Goal: Check status: Check status

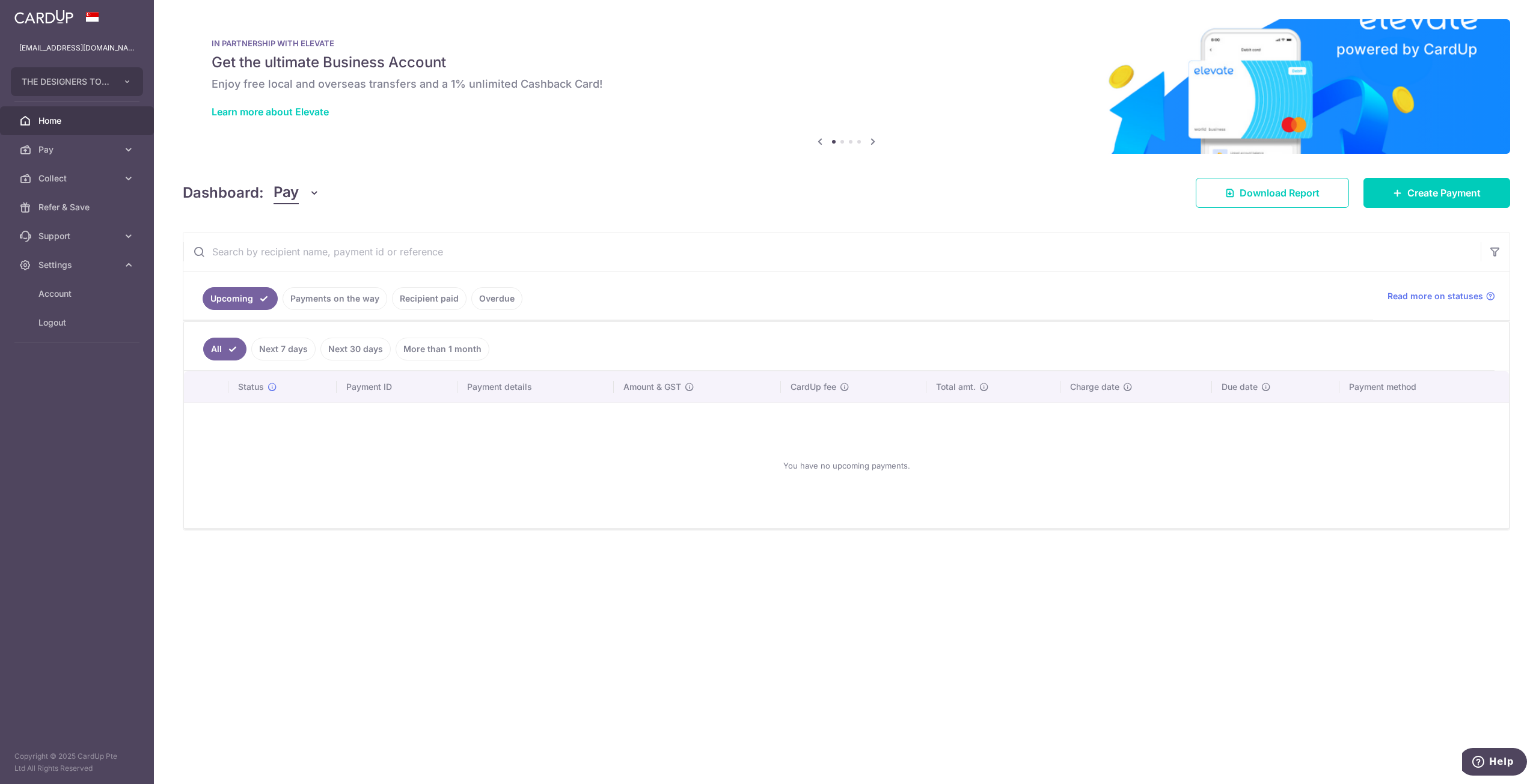
click at [358, 298] on link "Payments on the way" at bounding box center [335, 298] width 105 height 23
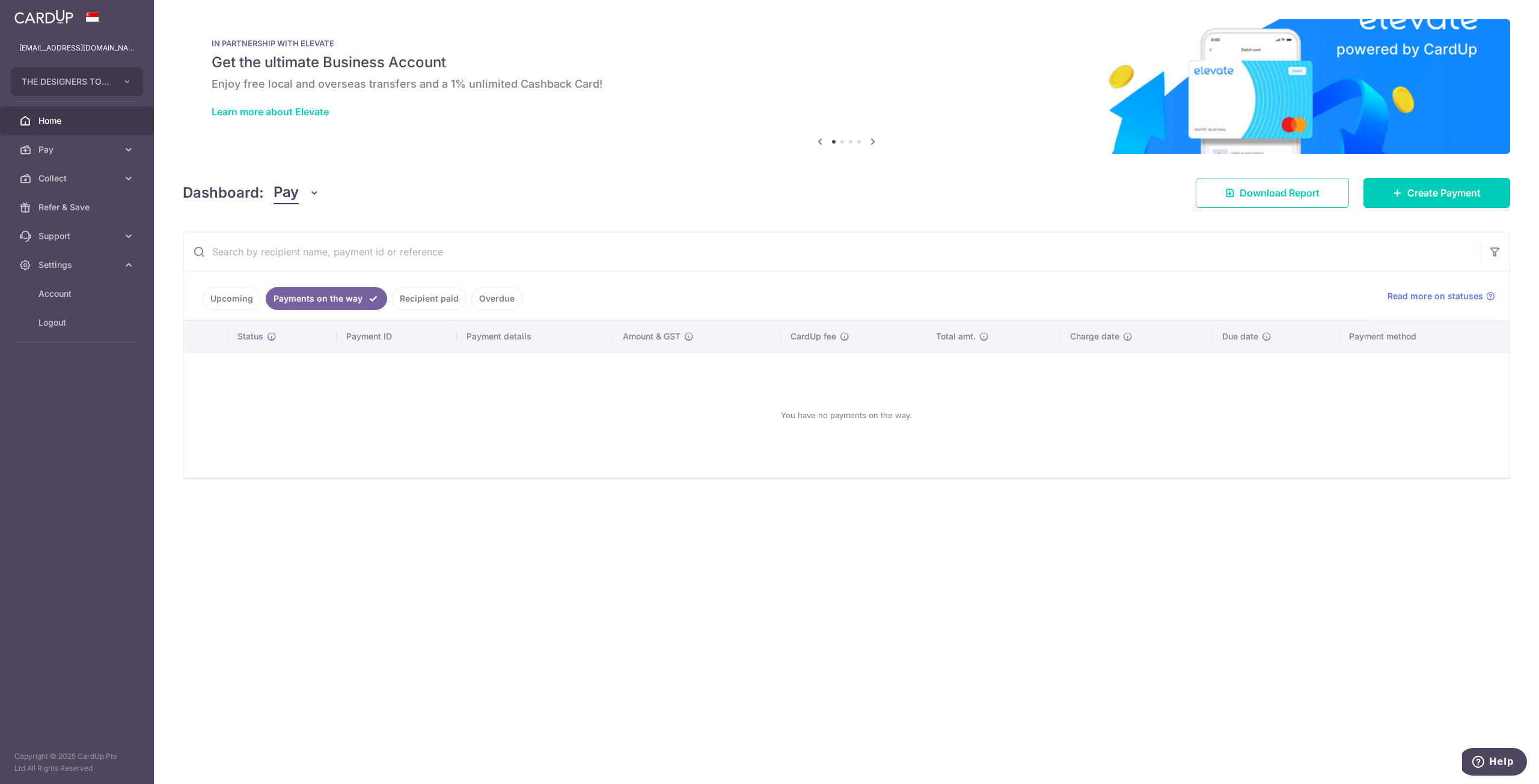
click at [424, 299] on link "Recipient paid" at bounding box center [429, 298] width 75 height 23
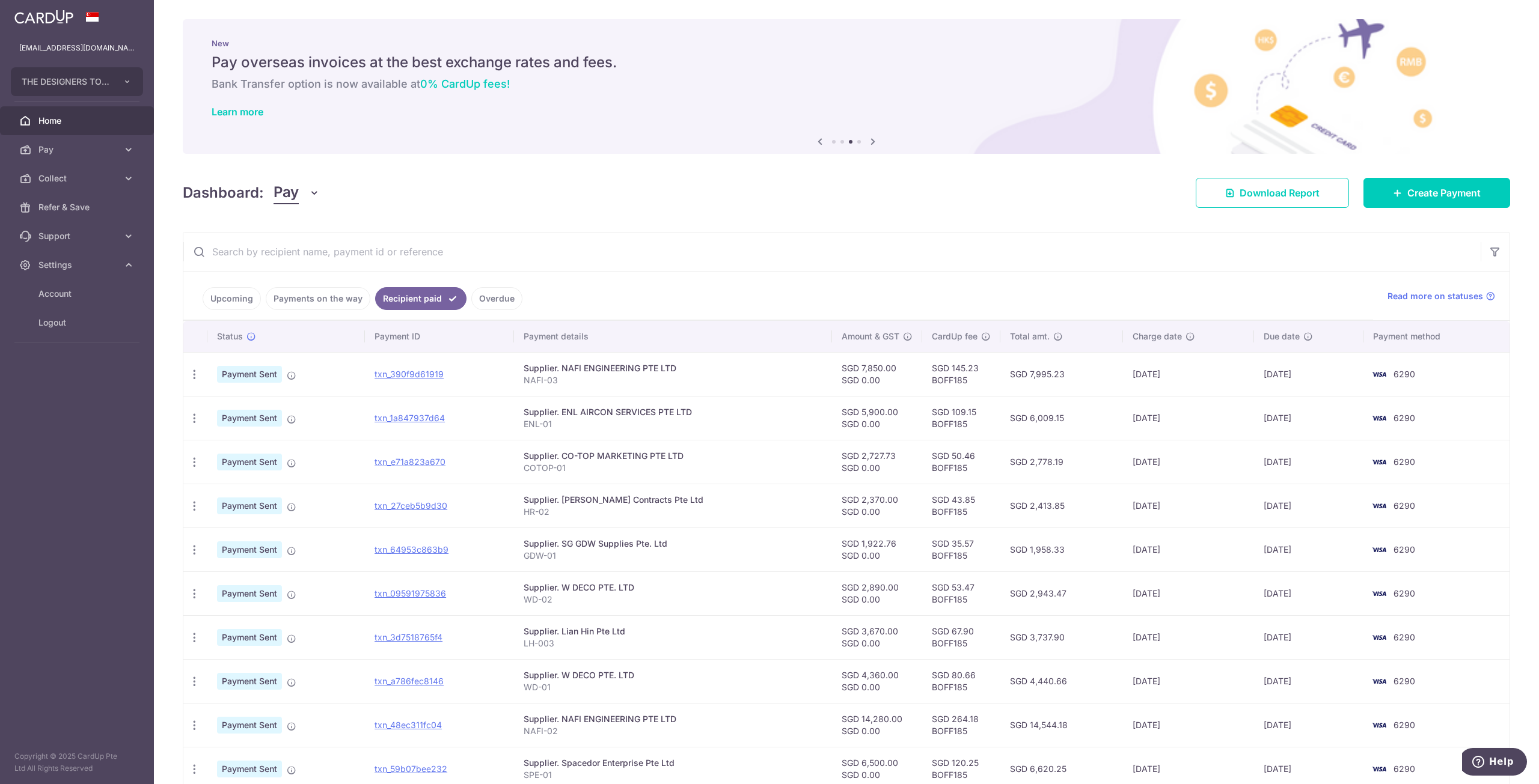
click at [874, 200] on div "Dashboard: Pay Pay Collect Download Report Create Payment" at bounding box center [846, 190] width 1328 height 35
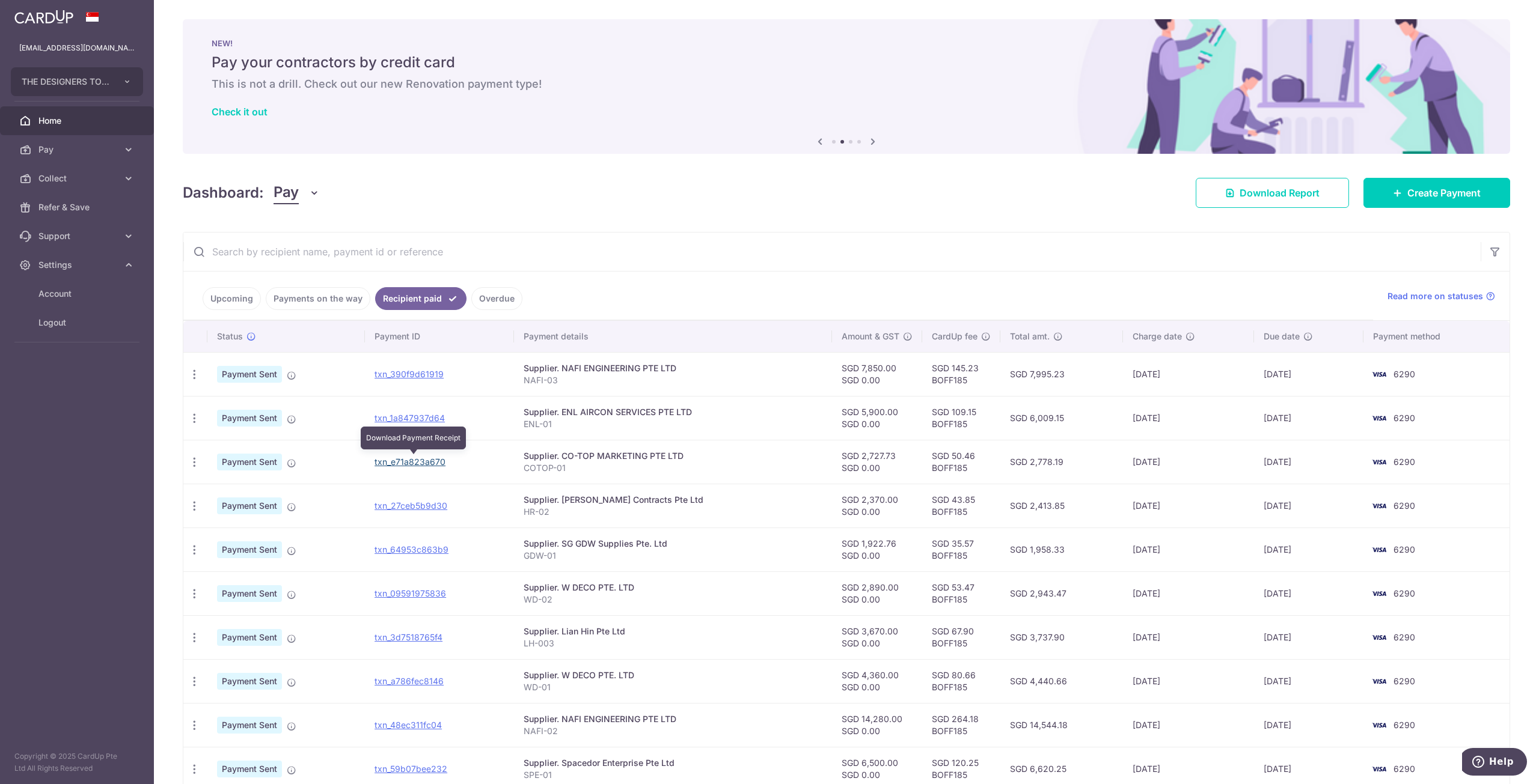
drag, startPoint x: 412, startPoint y: 464, endPoint x: 864, endPoint y: 62, distance: 604.9
click at [412, 464] on link "txn_e71a823a670" at bounding box center [410, 462] width 71 height 10
click at [190, 458] on icon "button" at bounding box center [194, 462] width 12 height 12
click at [394, 457] on link "txn_e71a823a670" at bounding box center [410, 462] width 71 height 10
click at [1370, 458] on img at bounding box center [1379, 462] width 24 height 15
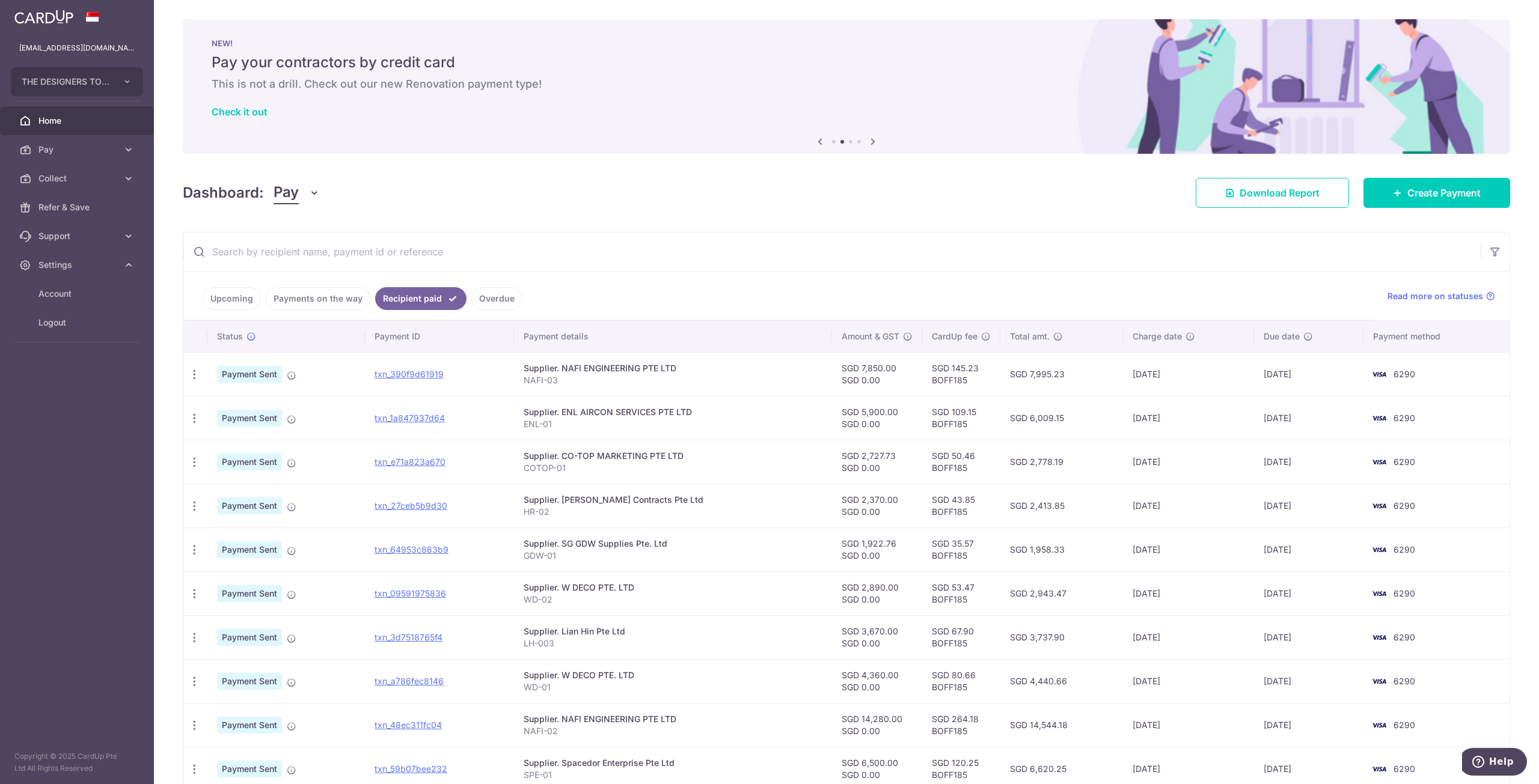
drag, startPoint x: 1172, startPoint y: 458, endPoint x: 1033, endPoint y: 467, distance: 139.3
click at [1164, 458] on td "[DATE]" at bounding box center [1188, 462] width 131 height 44
click at [1015, 469] on td "SGD 2,778.19" at bounding box center [1062, 462] width 124 height 44
click at [958, 469] on td "SGD 50.46 BOFF185" at bounding box center [961, 462] width 79 height 44
click at [906, 469] on td "SGD 2,727.73 SGD 0.00" at bounding box center [877, 462] width 90 height 44
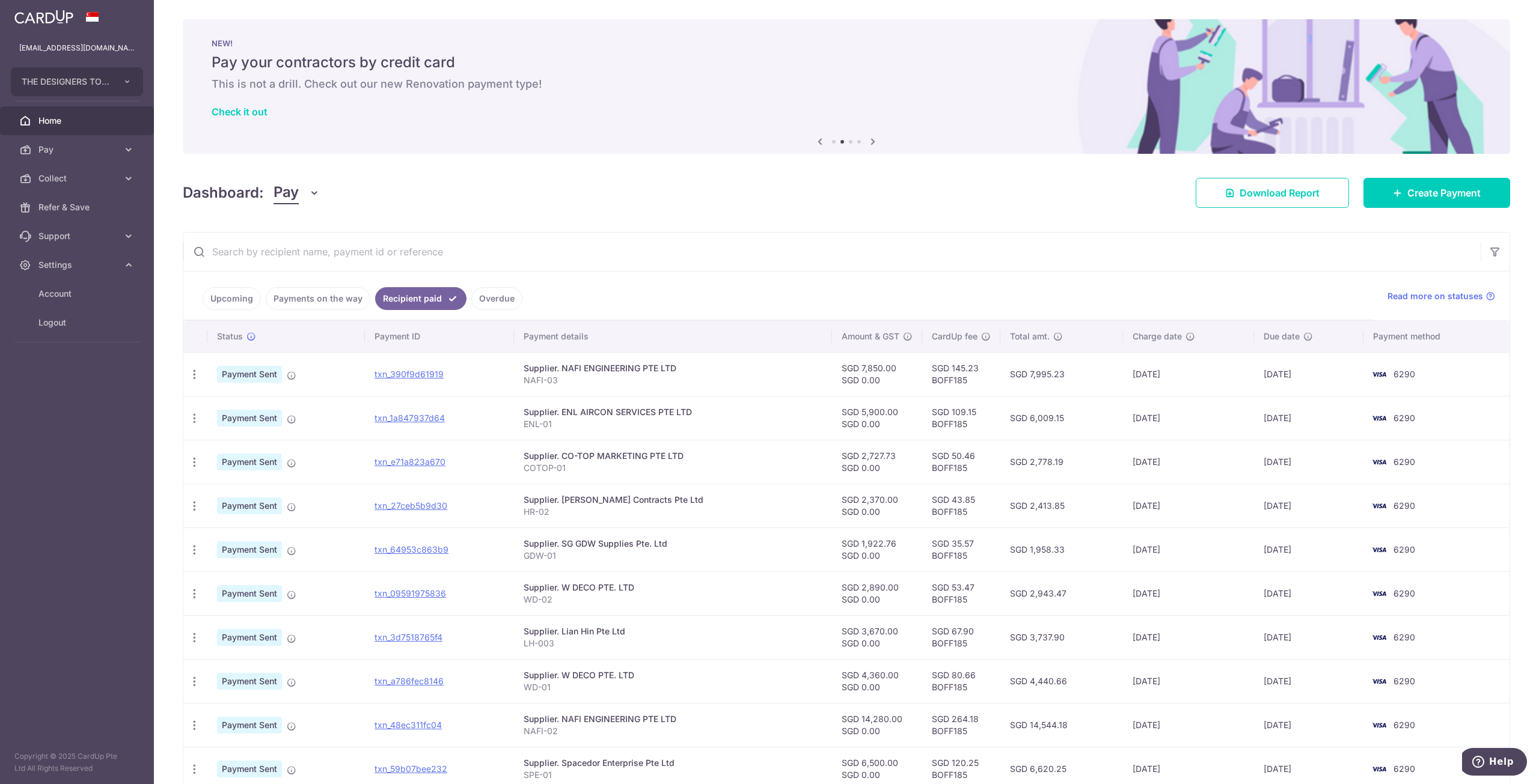
drag, startPoint x: 832, startPoint y: 458, endPoint x: 897, endPoint y: 472, distance: 66.5
click at [897, 472] on td "SGD 2,727.73 SGD 0.00" at bounding box center [877, 462] width 90 height 44
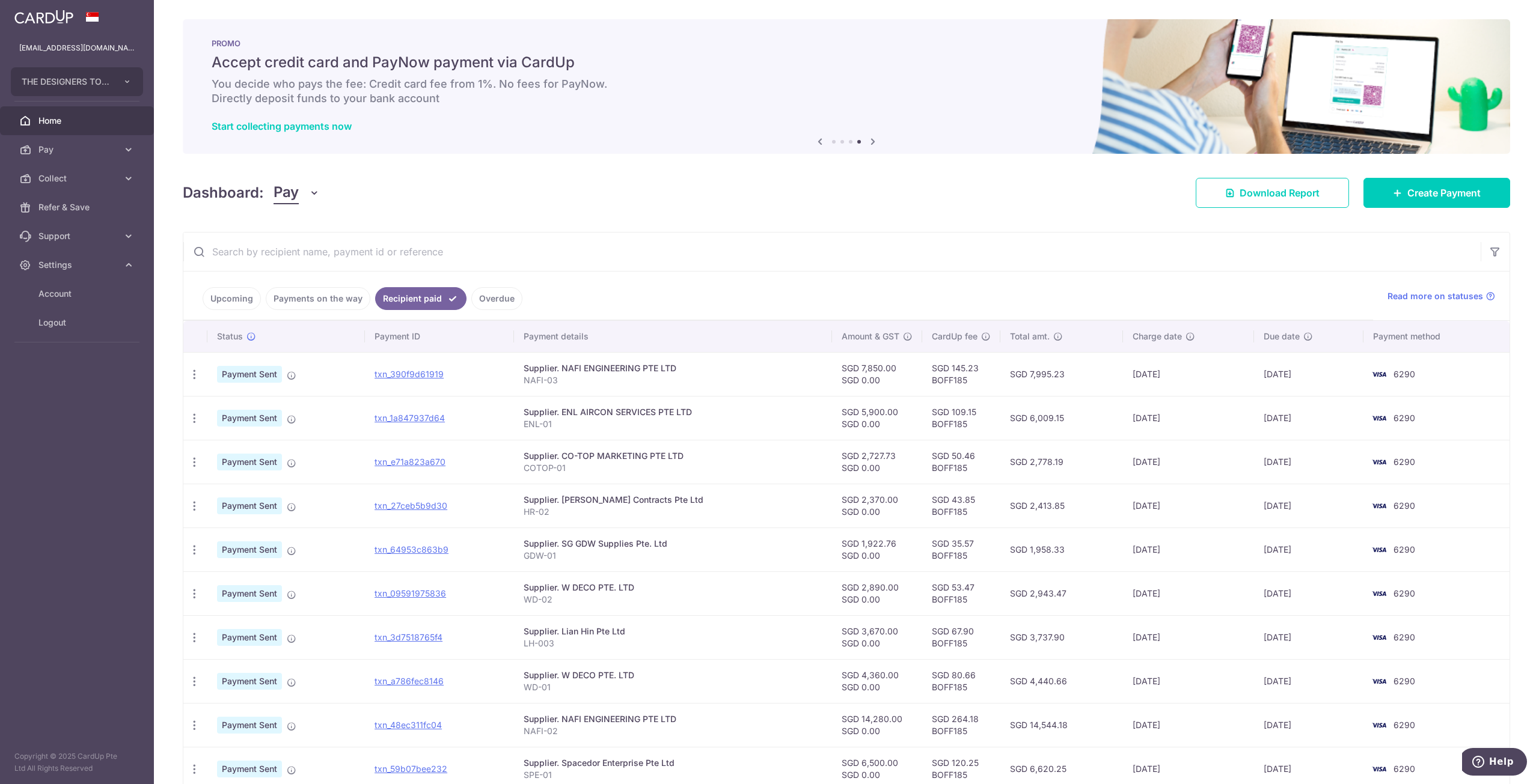
click at [782, 413] on div "Supplier. ENL AIRCON SERVICES PTE LTD" at bounding box center [673, 412] width 298 height 12
